Goal: Task Accomplishment & Management: Use online tool/utility

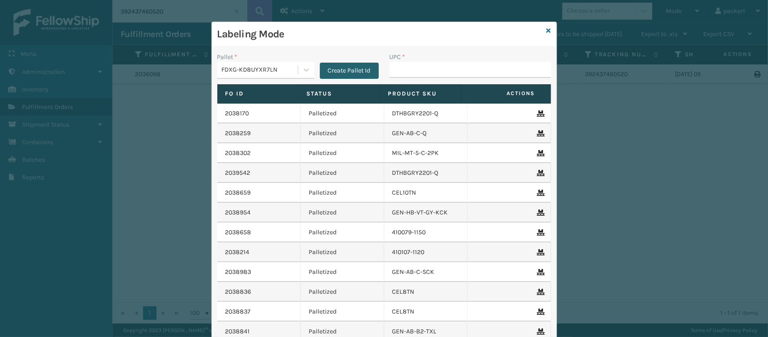
click at [362, 69] on button "Create Pallet Id" at bounding box center [349, 71] width 59 height 16
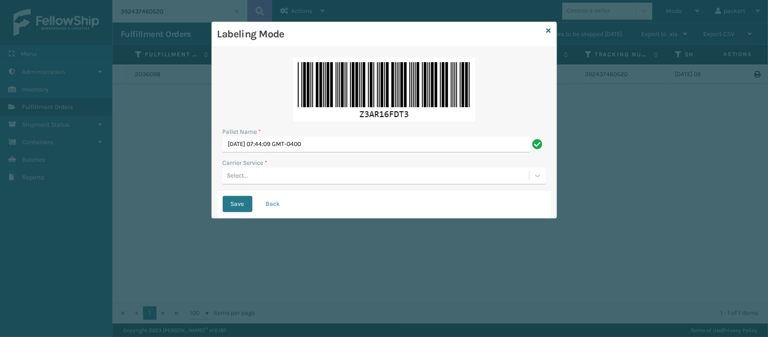
click at [251, 176] on div "Select..." at bounding box center [376, 175] width 307 height 15
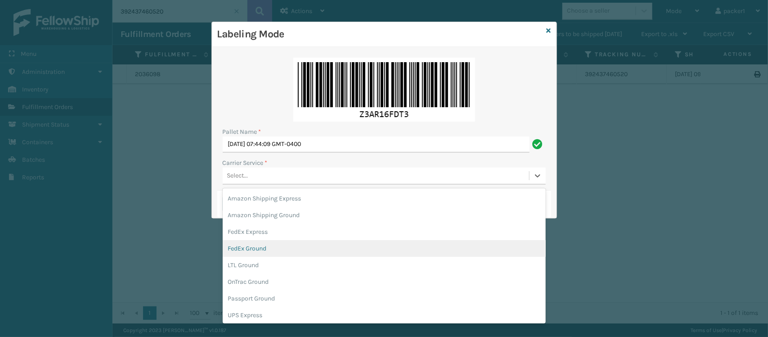
click at [248, 248] on div "FedEx Ground" at bounding box center [384, 248] width 323 height 17
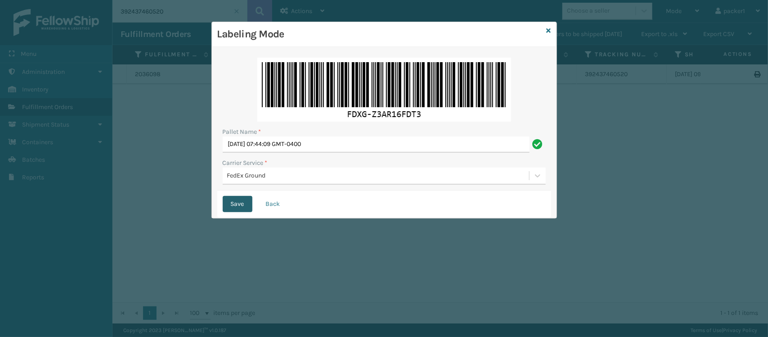
click at [242, 203] on button "Save" at bounding box center [238, 204] width 30 height 16
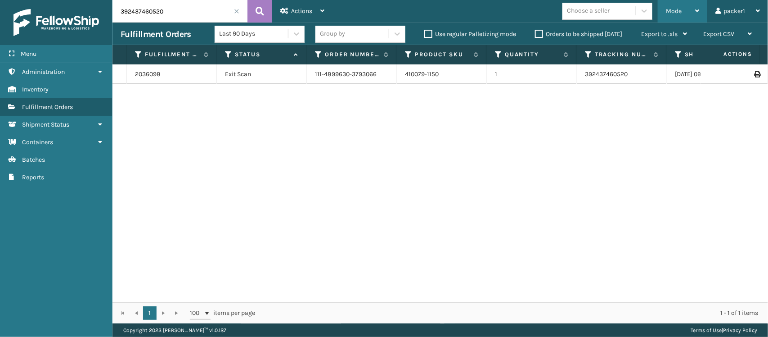
click at [676, 13] on span "Mode" at bounding box center [674, 11] width 16 height 8
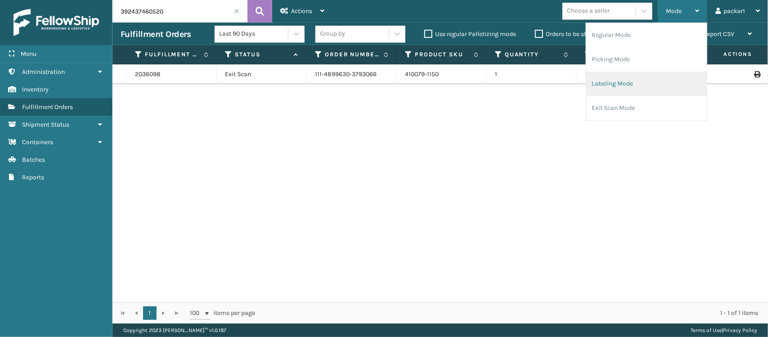
click at [615, 82] on li "Labeling Mode" at bounding box center [647, 84] width 121 height 24
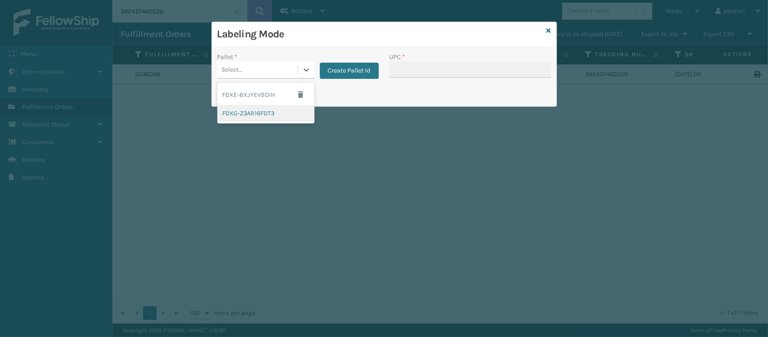
drag, startPoint x: 304, startPoint y: 73, endPoint x: 257, endPoint y: 116, distance: 63.7
click at [257, 79] on div "option FDXG-Z3AR16FDT3 focused, 2 of 2. 2 results available. Use Up and Down to…" at bounding box center [265, 70] width 97 height 17
click at [257, 116] on div "FDXG-Z3AR16FDT3" at bounding box center [265, 113] width 97 height 17
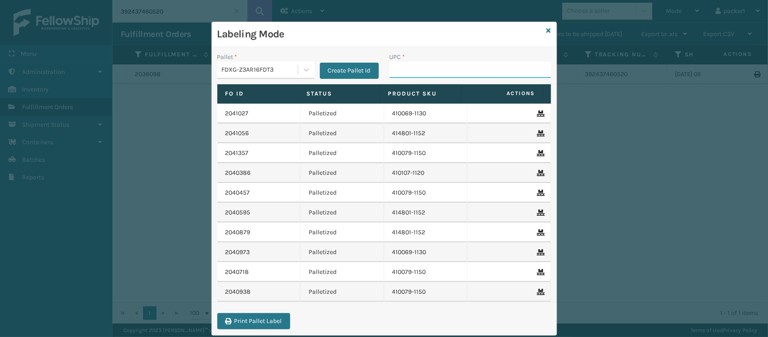
click at [400, 66] on input "UPC *" at bounding box center [471, 70] width 162 height 16
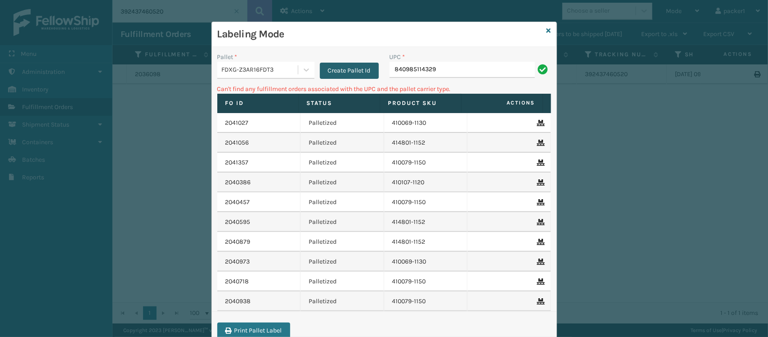
click at [325, 72] on button "Create Pallet Id" at bounding box center [349, 71] width 59 height 16
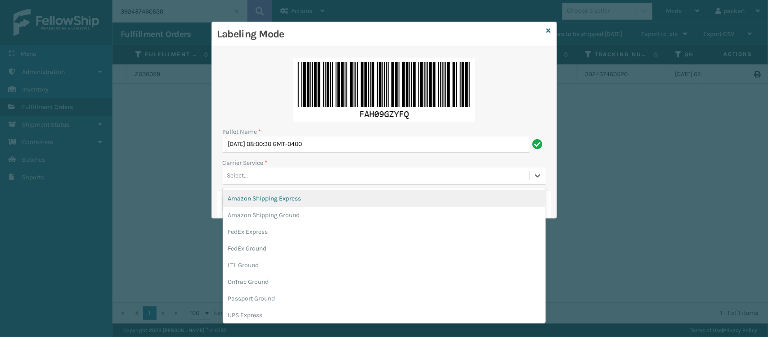
click at [260, 174] on div "Select..." at bounding box center [376, 175] width 307 height 15
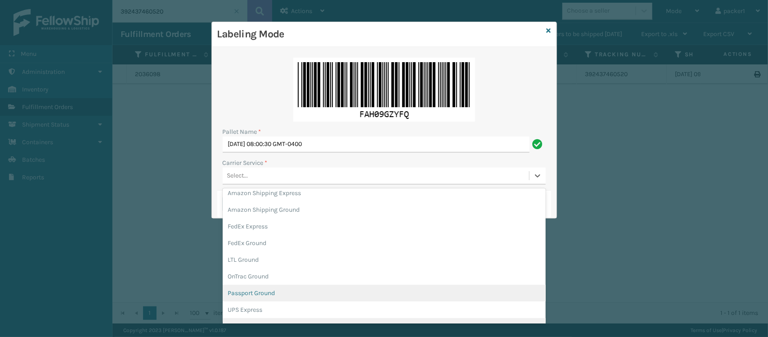
scroll to position [22, 0]
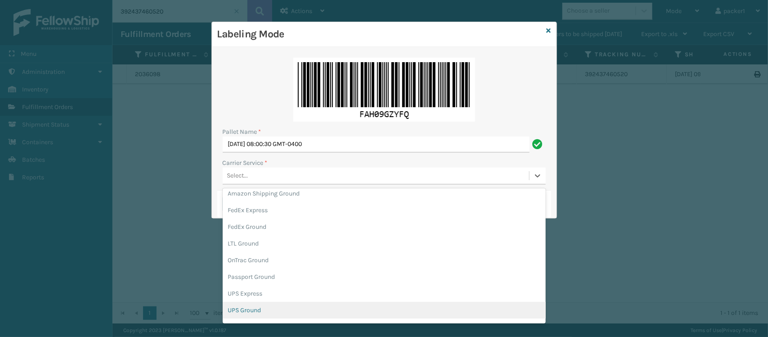
click at [253, 307] on div "UPS Ground" at bounding box center [384, 310] width 323 height 17
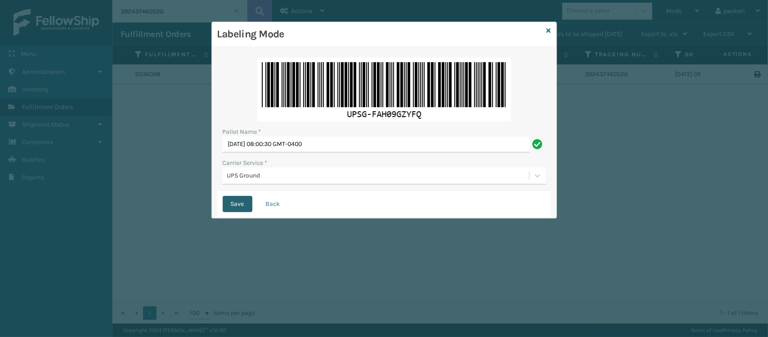
click at [241, 204] on button "Save" at bounding box center [238, 204] width 30 height 16
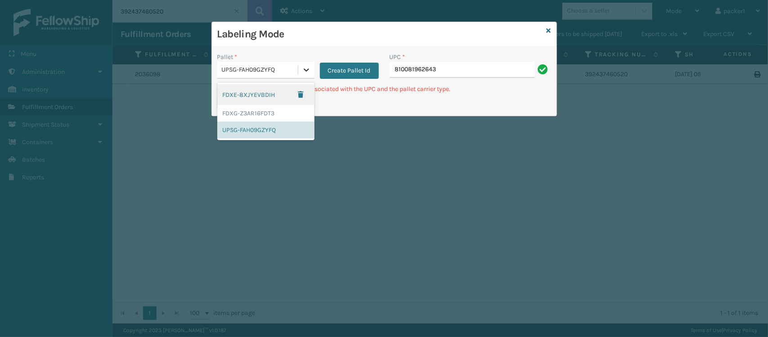
click at [309, 71] on icon at bounding box center [306, 69] width 9 height 9
click at [255, 110] on div "FDXG-Z3AR16FDT3" at bounding box center [265, 113] width 97 height 17
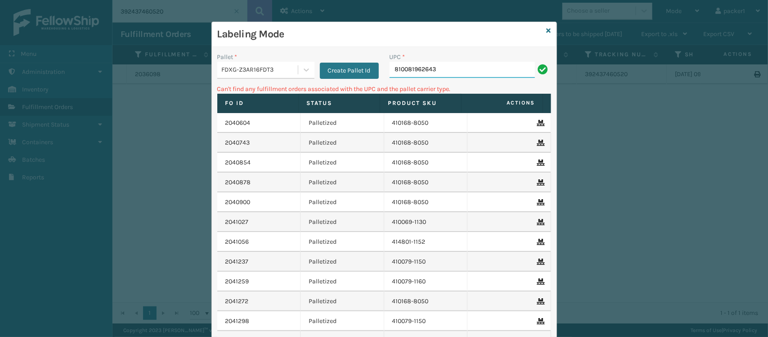
click at [438, 75] on input "810081962643" at bounding box center [462, 70] width 145 height 16
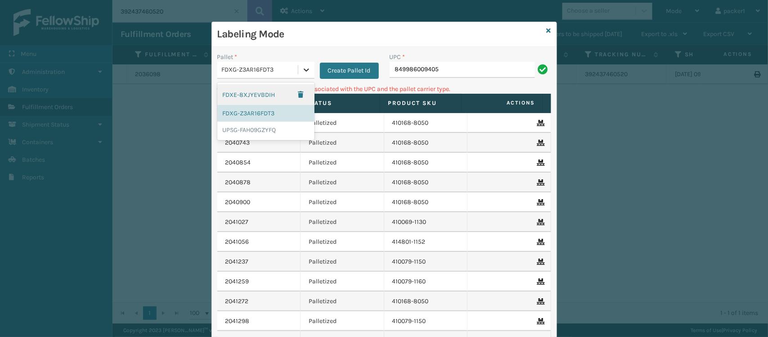
click at [303, 67] on icon at bounding box center [306, 69] width 9 height 9
click at [258, 129] on div "UPSG-FAH09GZYFQ" at bounding box center [265, 130] width 97 height 17
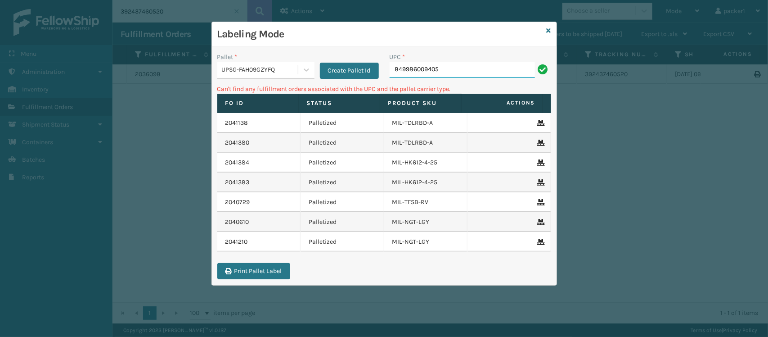
click at [451, 70] on input "849986009405" at bounding box center [462, 70] width 145 height 16
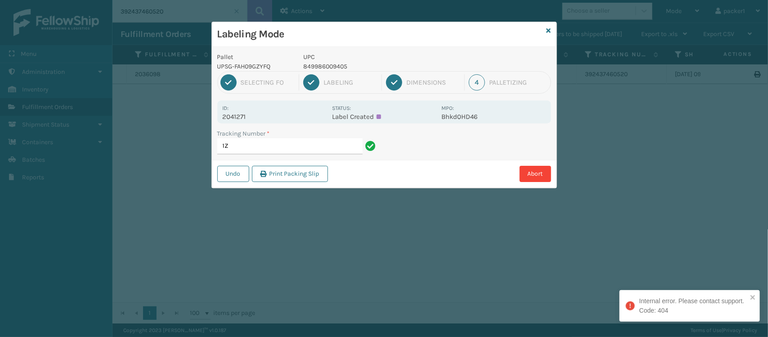
type input "1"
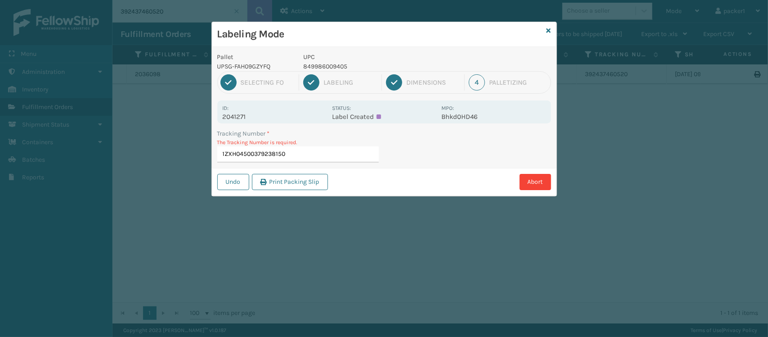
type input "1ZXH04500379238150"
